Goal: Check status: Check status

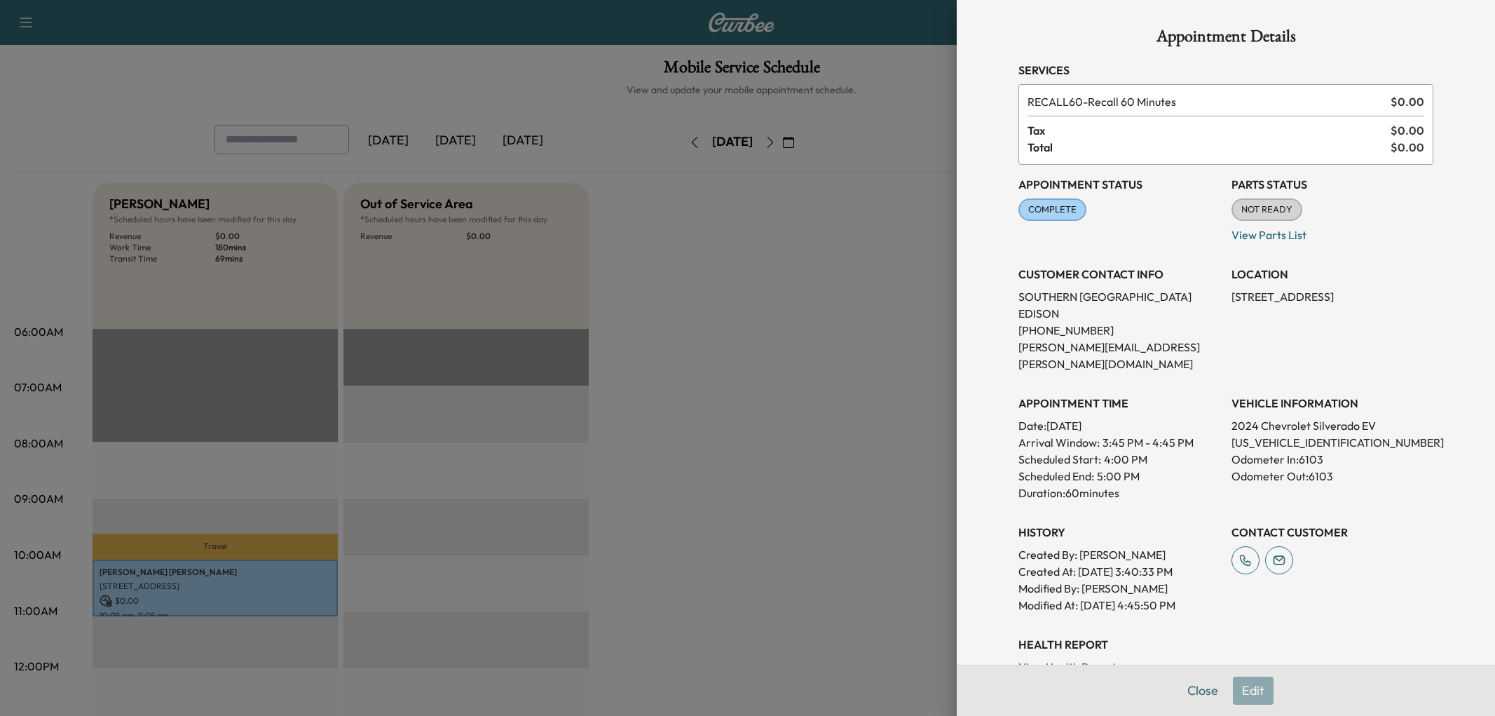
scroll to position [545, 0]
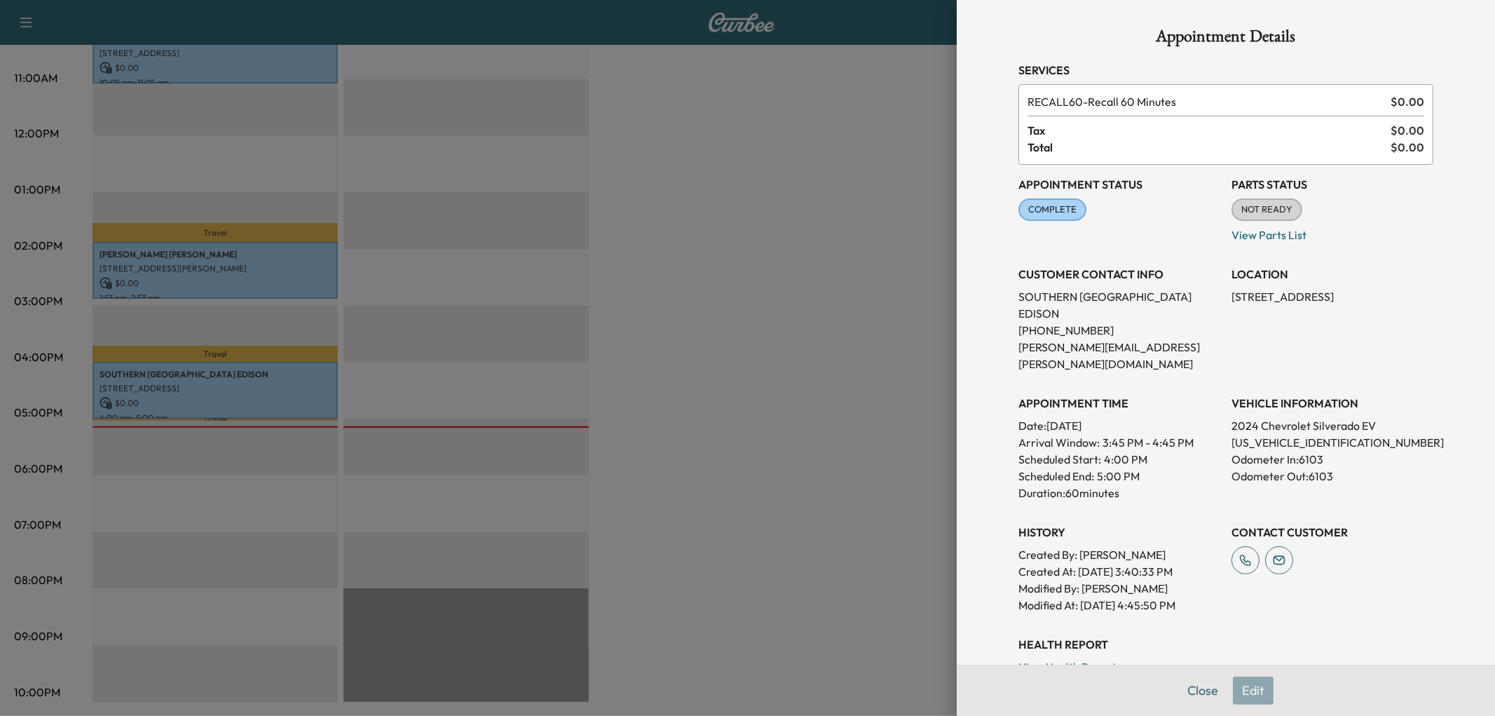
click at [762, 241] on div at bounding box center [747, 358] width 1495 height 716
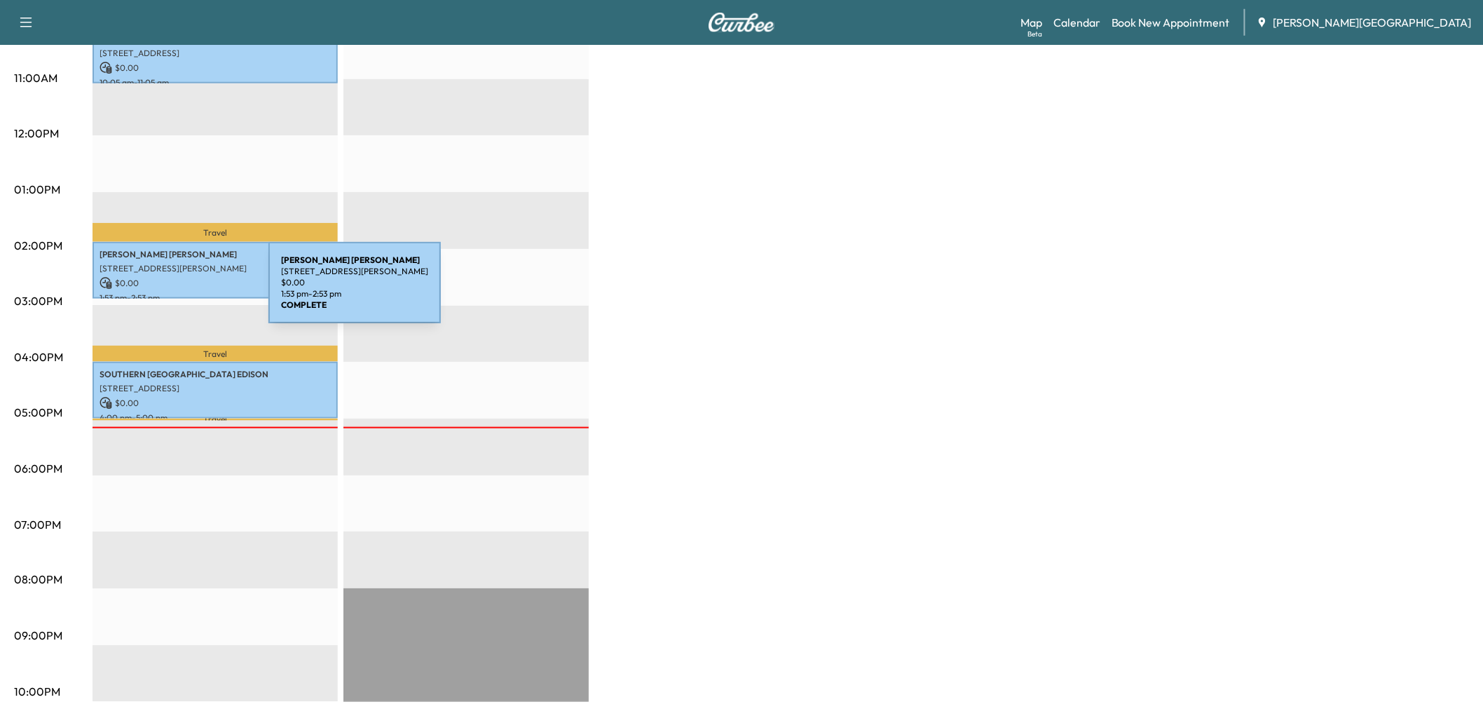
click at [163, 274] on p "[STREET_ADDRESS][PERSON_NAME]" at bounding box center [215, 268] width 231 height 11
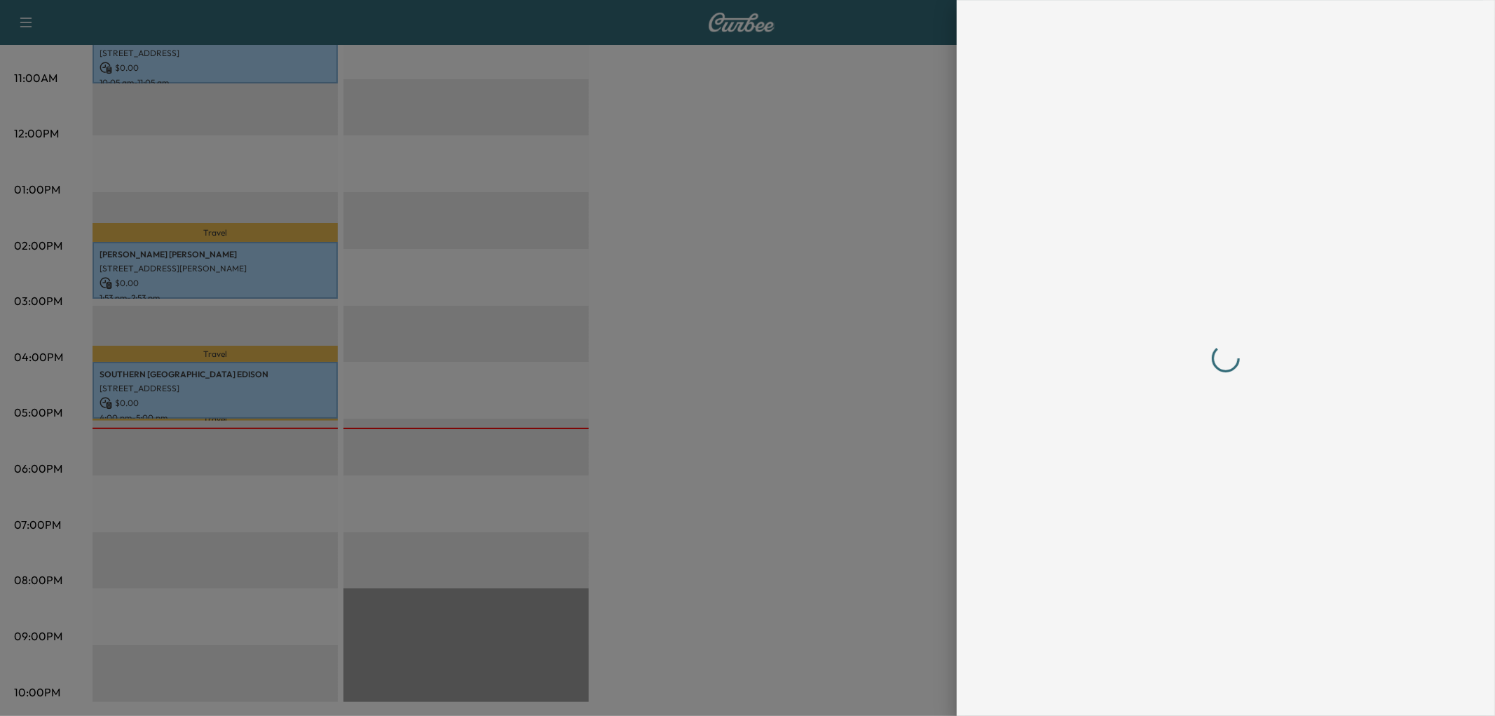
click at [696, 367] on div at bounding box center [747, 358] width 1495 height 716
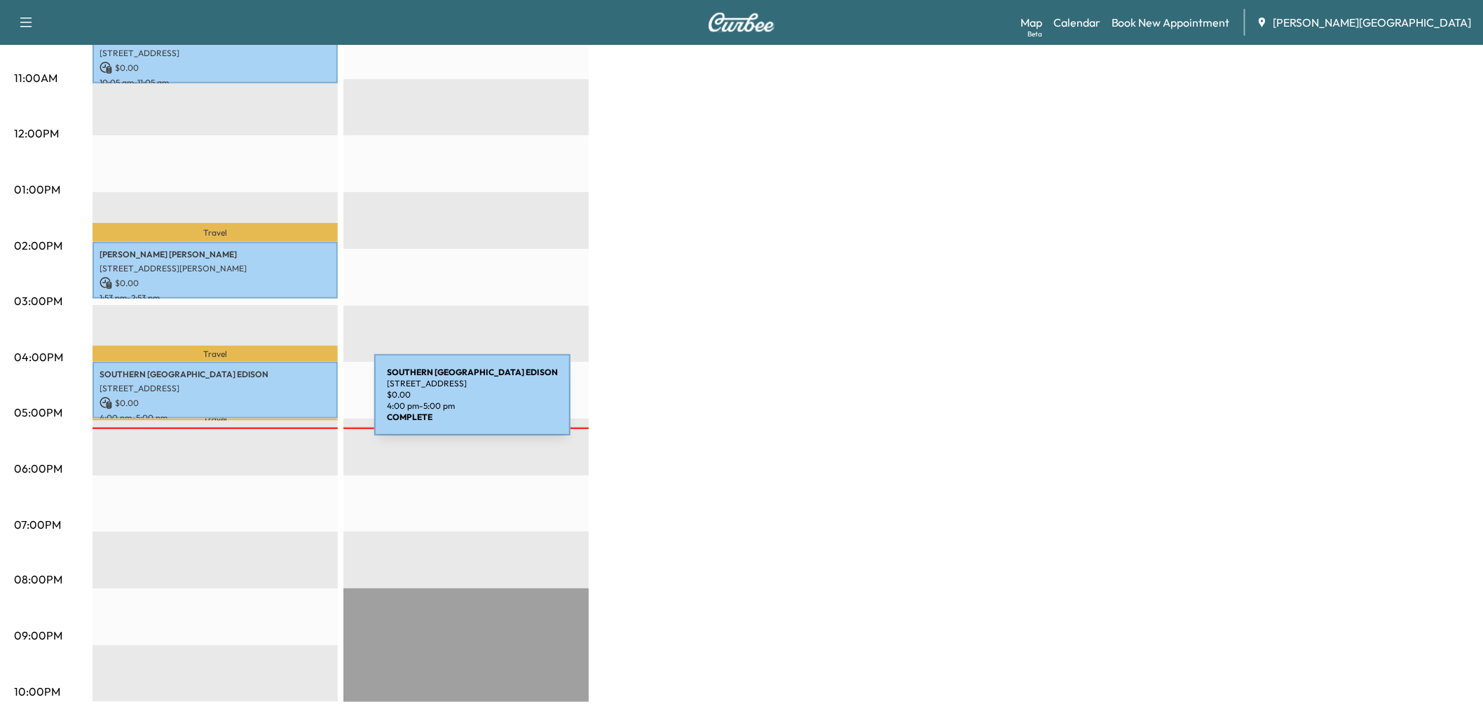
click at [269, 394] on p "[STREET_ADDRESS]" at bounding box center [215, 388] width 231 height 11
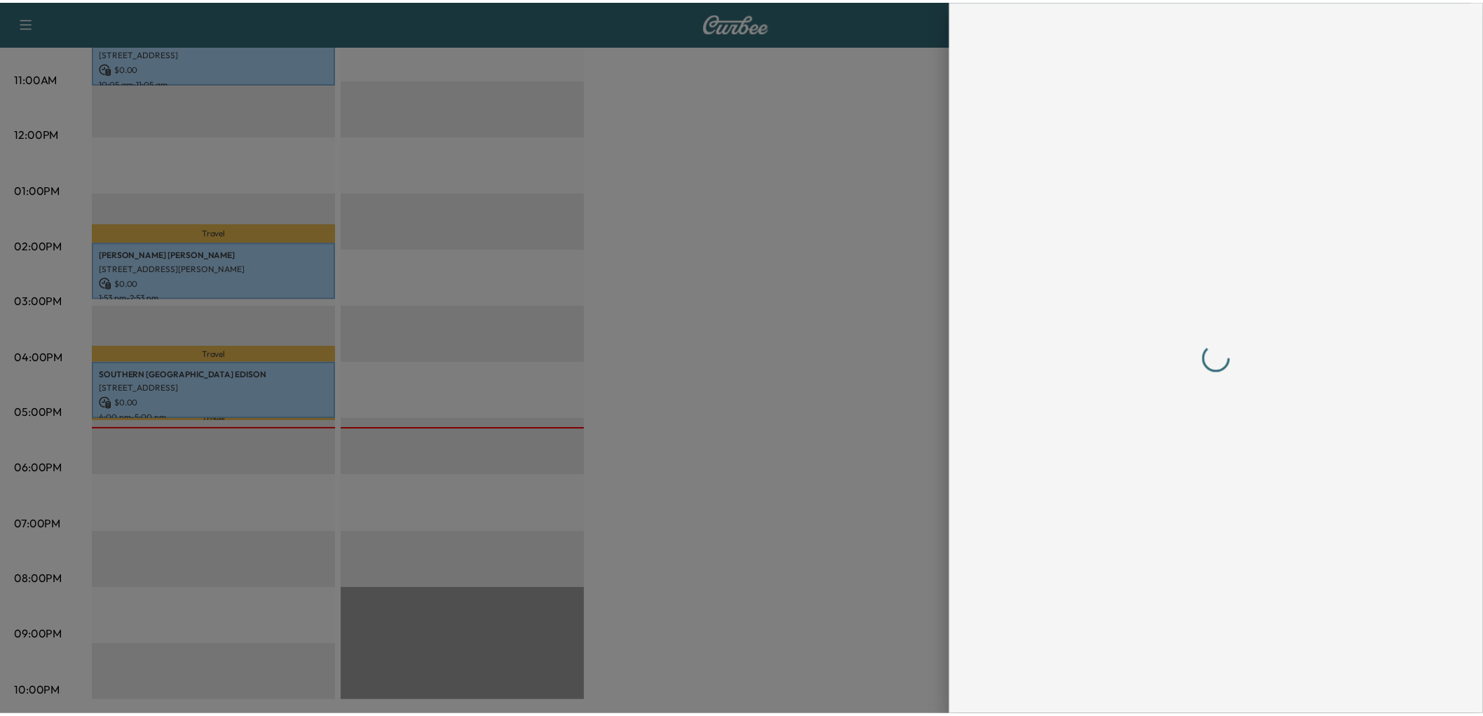
scroll to position [0, 0]
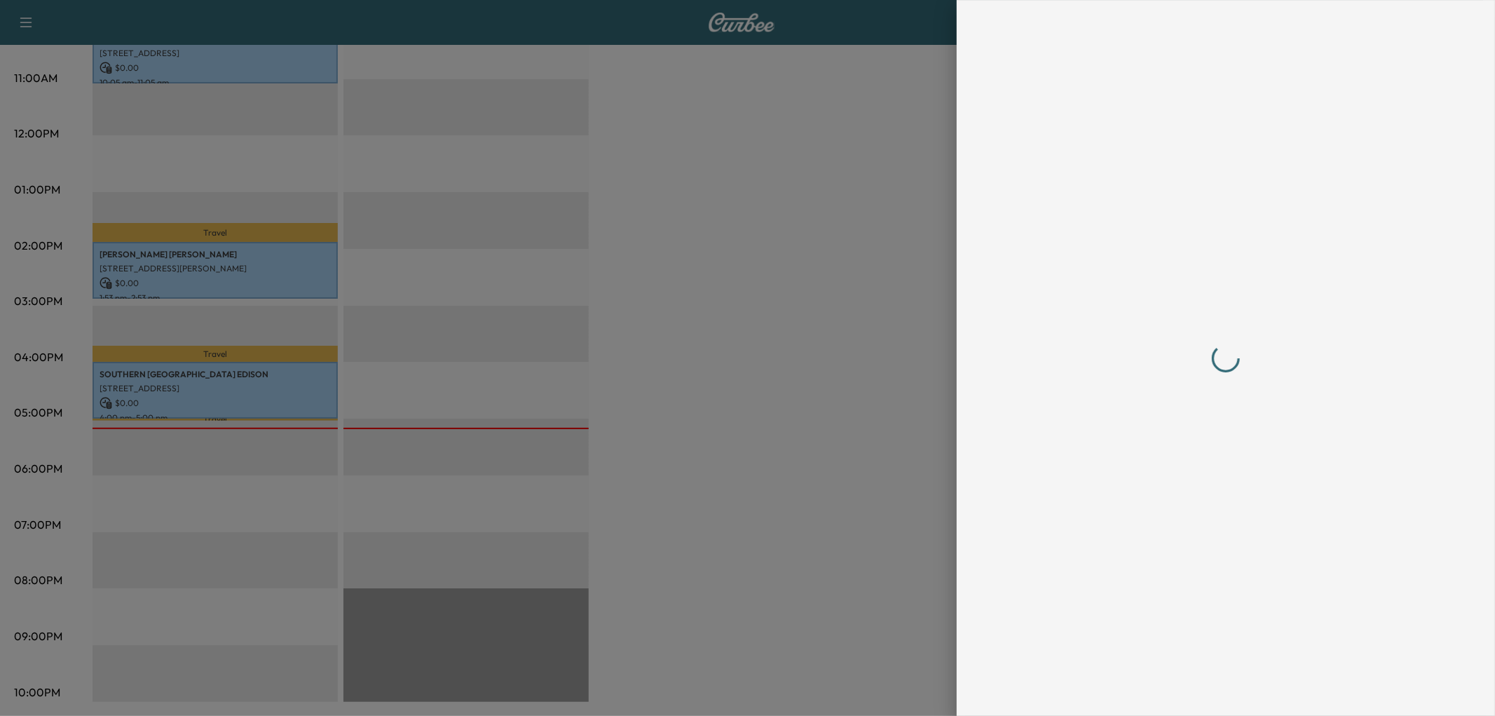
click at [1230, 426] on div at bounding box center [1226, 358] width 415 height 660
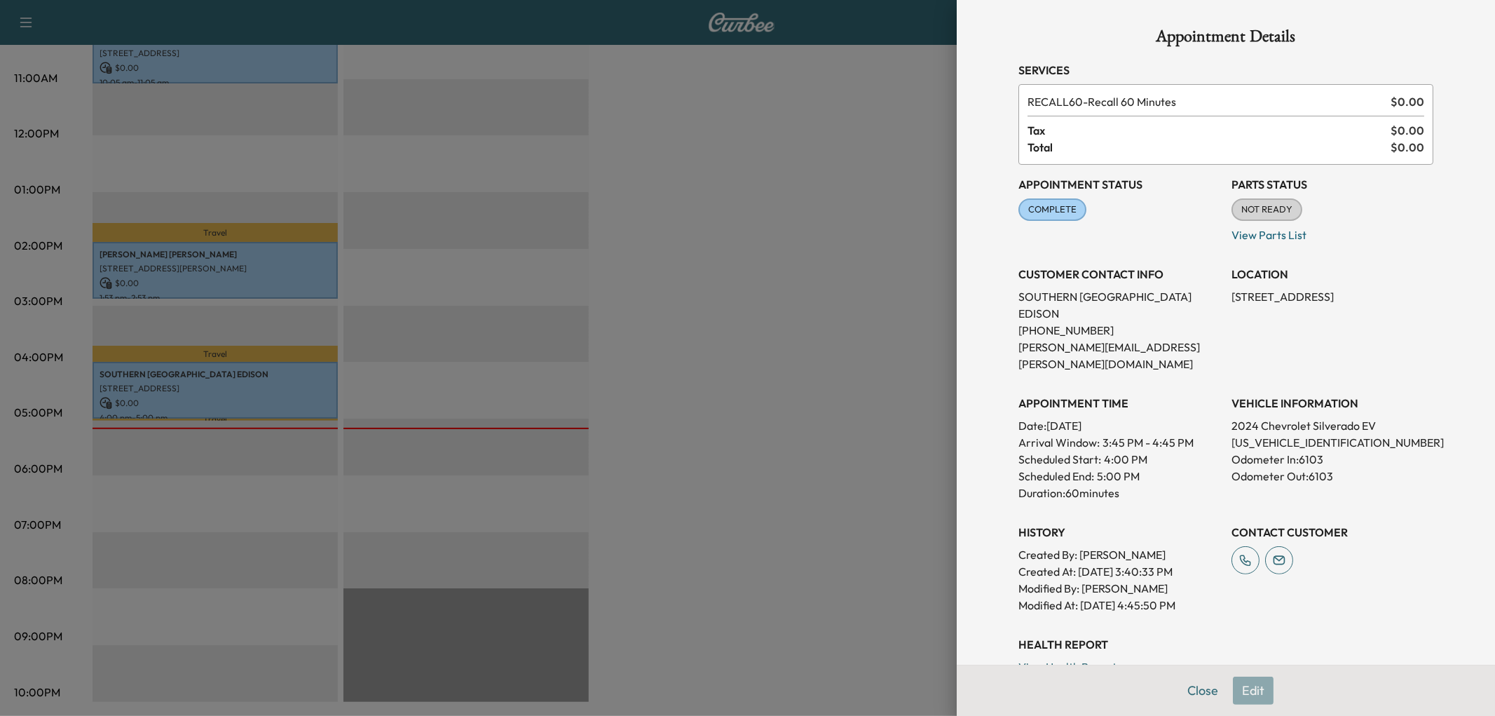
click at [1241, 451] on p "[US_VEHICLE_IDENTIFICATION_NUMBER]" at bounding box center [1333, 442] width 202 height 17
copy p "[US_VEHICLE_IDENTIFICATION_NUMBER]"
click at [738, 412] on div at bounding box center [747, 358] width 1495 height 716
